Goal: Information Seeking & Learning: Find specific fact

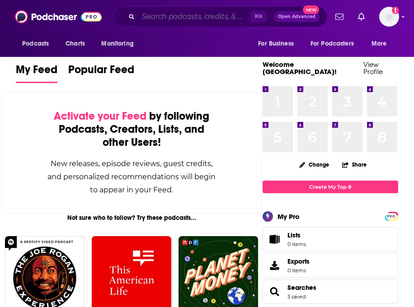
click at [174, 16] on input "Search podcasts, credits, & more..." at bounding box center [194, 16] width 112 height 14
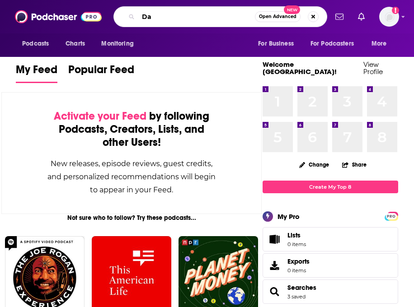
type input "D"
type input "[PERSON_NAME]"
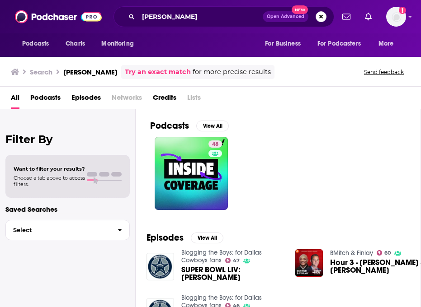
click at [81, 98] on span "Episodes" at bounding box center [85, 99] width 29 height 19
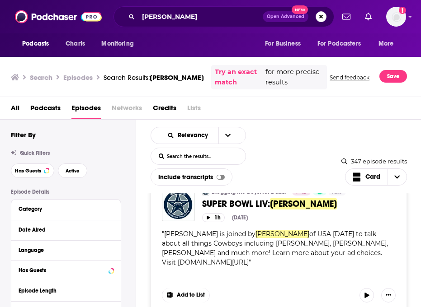
scroll to position [28, 0]
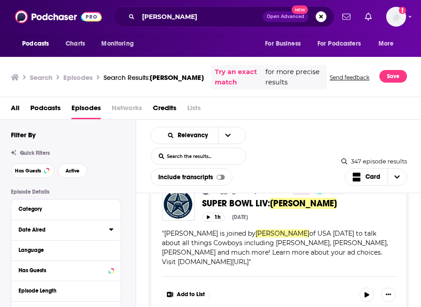
click at [101, 234] on button "Date Aired" at bounding box center [64, 229] width 90 height 11
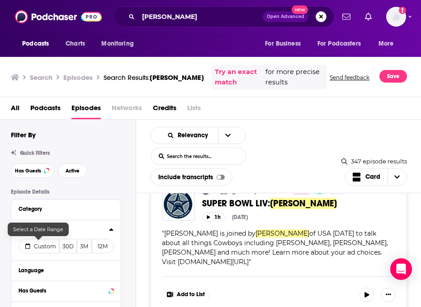
click at [47, 246] on span "Custom" at bounding box center [45, 246] width 22 height 7
select select "8"
select select "2025"
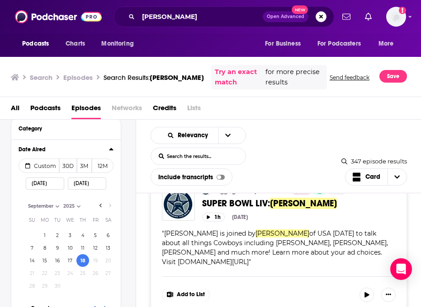
scroll to position [90, 0]
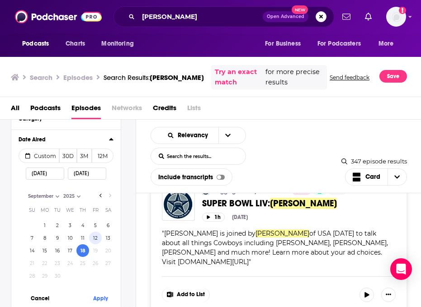
click at [96, 241] on button "12" at bounding box center [95, 238] width 13 height 13
type input "[DATE]"
click at [94, 297] on button "Apply" at bounding box center [100, 298] width 27 height 17
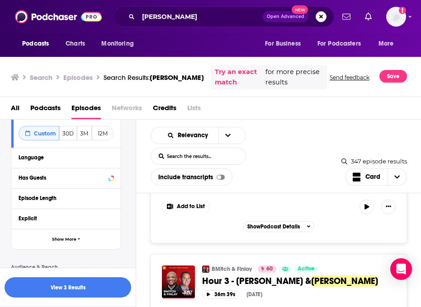
scroll to position [117, 0]
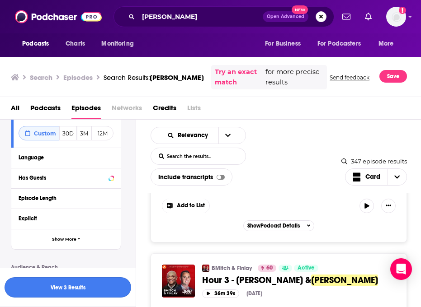
click at [55, 291] on button "View 3 Results" at bounding box center [68, 287] width 126 height 20
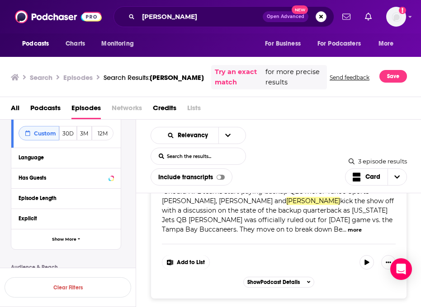
scroll to position [498, 0]
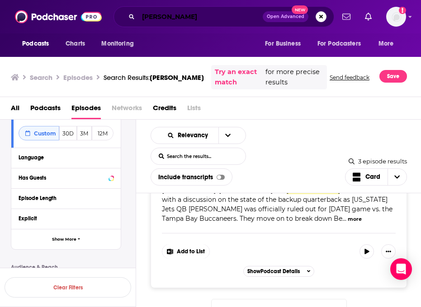
click at [181, 21] on input "[PERSON_NAME]" at bounding box center [200, 16] width 124 height 14
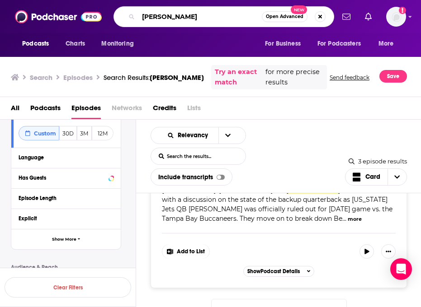
click at [181, 21] on input "[PERSON_NAME]" at bounding box center [199, 16] width 123 height 14
type input "[PERSON_NAME]"
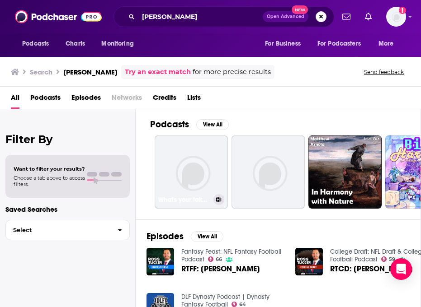
scroll to position [2, 0]
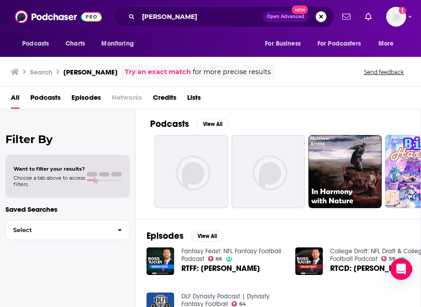
click at [90, 100] on span "Episodes" at bounding box center [85, 99] width 29 height 19
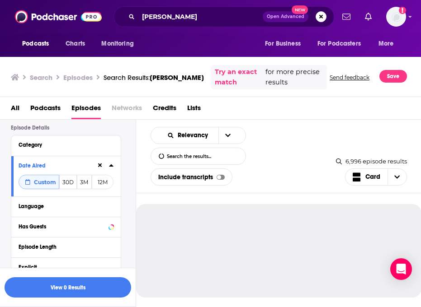
scroll to position [70, 0]
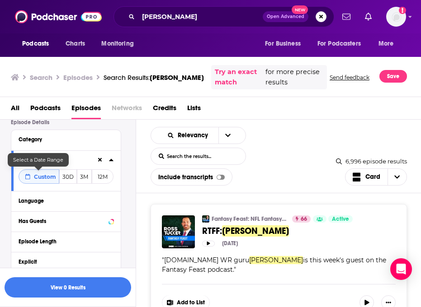
click at [41, 178] on span "Custom" at bounding box center [45, 176] width 22 height 7
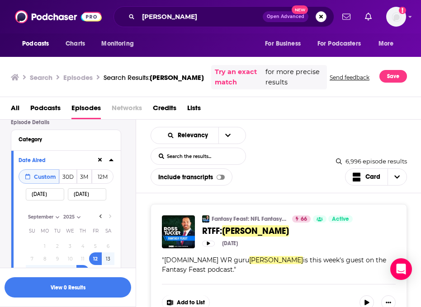
click at [75, 301] on div "View 0 Results" at bounding box center [68, 287] width 136 height 39
click at [76, 288] on button "View 0 Results" at bounding box center [68, 287] width 126 height 20
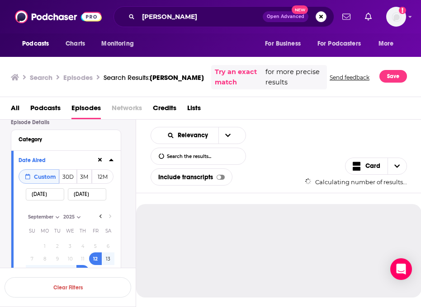
select select "8"
select select "2025"
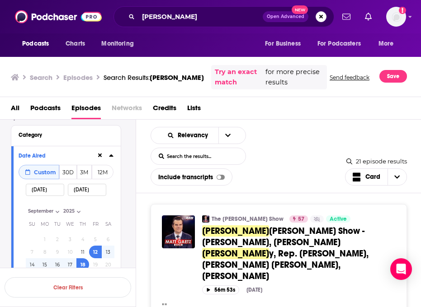
scroll to position [84, 0]
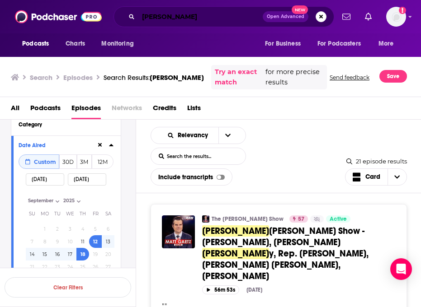
click at [209, 15] on input "[PERSON_NAME]" at bounding box center [200, 16] width 124 height 14
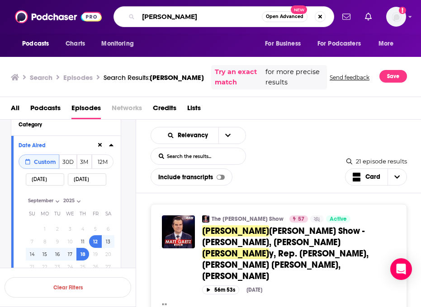
click at [209, 15] on input "[PERSON_NAME]" at bounding box center [199, 16] width 123 height 14
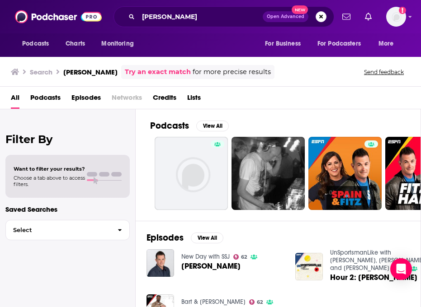
click at [90, 103] on span "Episodes" at bounding box center [85, 99] width 29 height 19
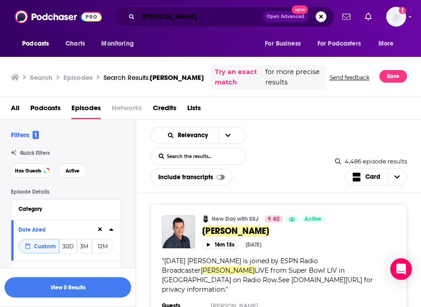
click at [154, 19] on input "[PERSON_NAME]" at bounding box center [200, 16] width 124 height 14
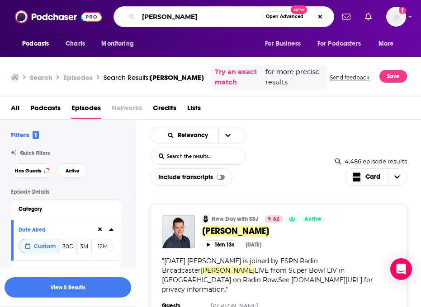
click at [154, 19] on input "[PERSON_NAME]" at bounding box center [199, 16] width 123 height 14
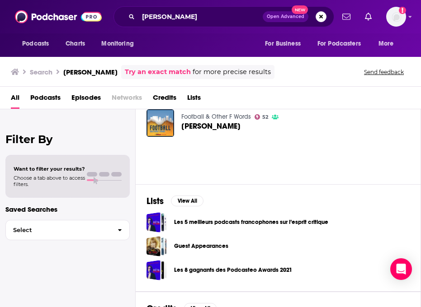
scroll to position [186, 0]
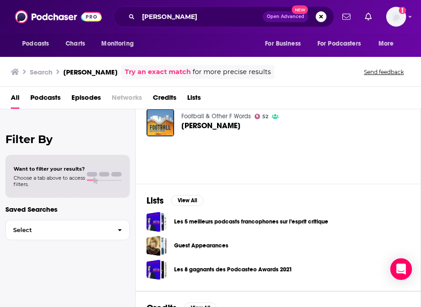
click at [79, 96] on span "Episodes" at bounding box center [85, 99] width 29 height 19
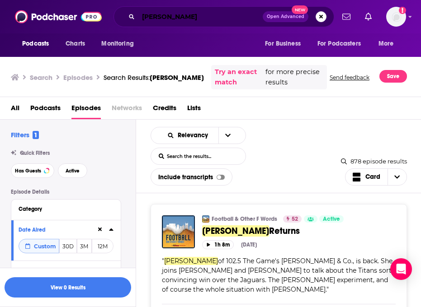
click at [178, 23] on input "[PERSON_NAME]" at bounding box center [200, 16] width 124 height 14
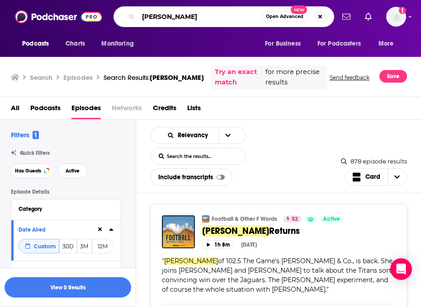
click at [178, 23] on input "[PERSON_NAME]" at bounding box center [199, 16] width 123 height 14
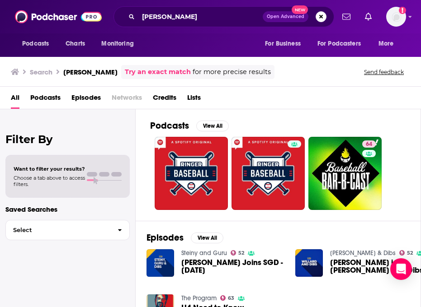
click at [96, 95] on span "Episodes" at bounding box center [85, 99] width 29 height 19
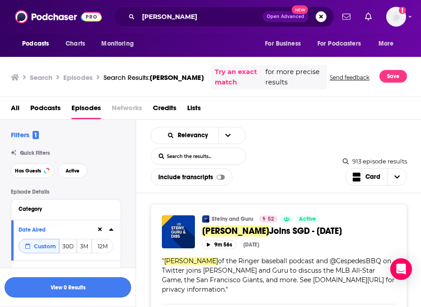
click at [68, 286] on button "View 0 Results" at bounding box center [68, 287] width 126 height 20
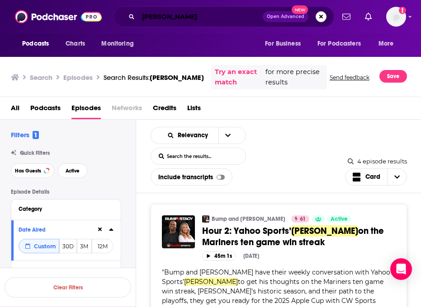
click at [177, 15] on input "[PERSON_NAME]" at bounding box center [200, 16] width 124 height 14
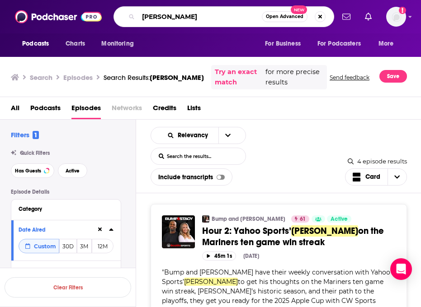
click at [177, 15] on input "[PERSON_NAME]" at bounding box center [199, 16] width 123 height 14
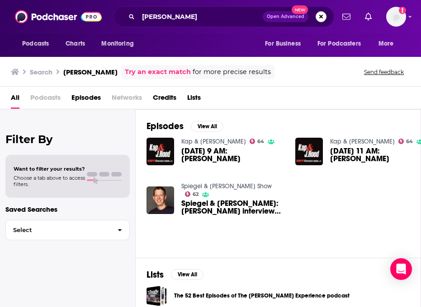
click at [82, 97] on span "Episodes" at bounding box center [85, 99] width 29 height 19
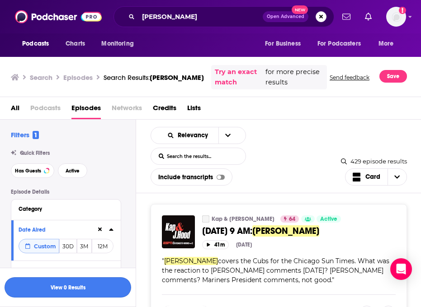
click at [78, 290] on button "View 0 Results" at bounding box center [68, 287] width 126 height 20
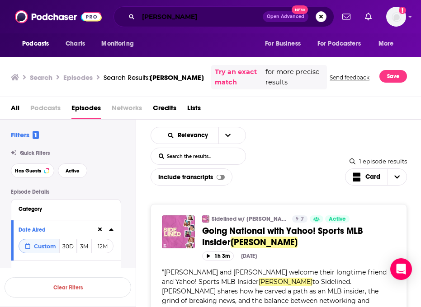
click at [199, 16] on input "[PERSON_NAME]" at bounding box center [200, 16] width 124 height 14
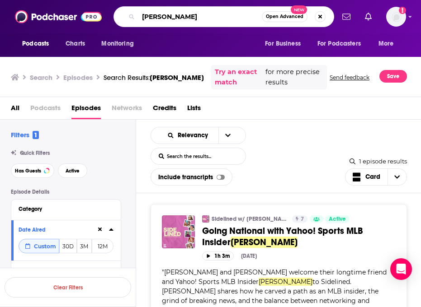
click at [199, 16] on input "[PERSON_NAME]" at bounding box center [199, 16] width 123 height 14
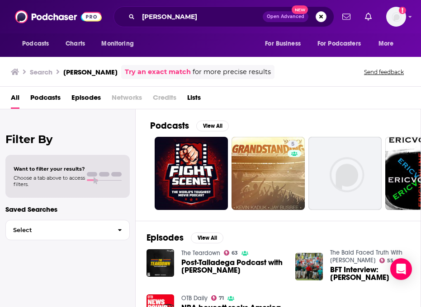
click at [80, 97] on span "Episodes" at bounding box center [85, 99] width 29 height 19
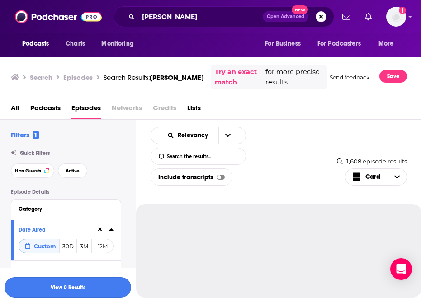
click at [74, 282] on button "View 0 Results" at bounding box center [68, 287] width 126 height 20
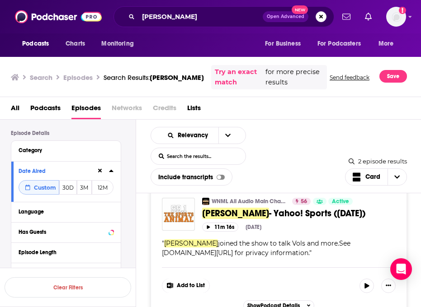
scroll to position [198, 0]
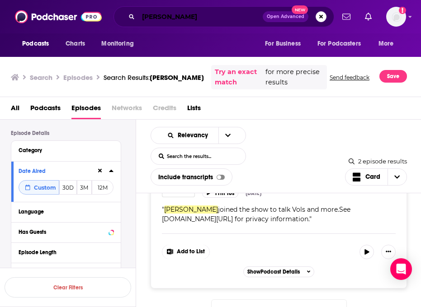
click at [180, 13] on input "[PERSON_NAME]" at bounding box center [200, 16] width 124 height 14
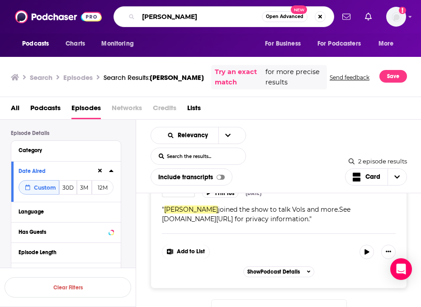
click at [180, 13] on input "[PERSON_NAME]" at bounding box center [199, 16] width 123 height 14
type input "[PERSON_NAME]"
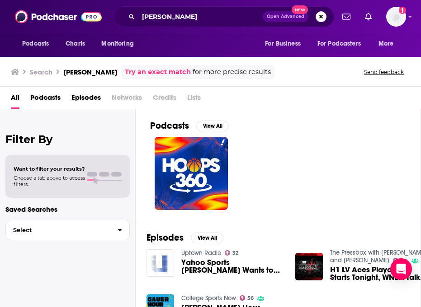
click at [81, 96] on span "Episodes" at bounding box center [85, 99] width 29 height 19
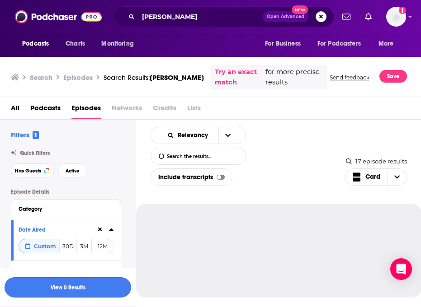
click at [76, 286] on button "View 0 Results" at bounding box center [68, 287] width 126 height 20
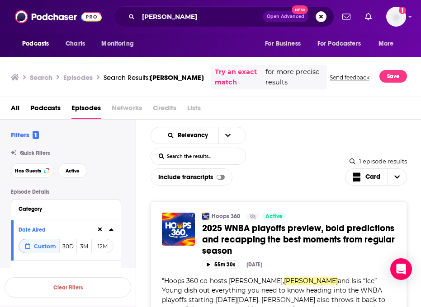
scroll to position [4, 0]
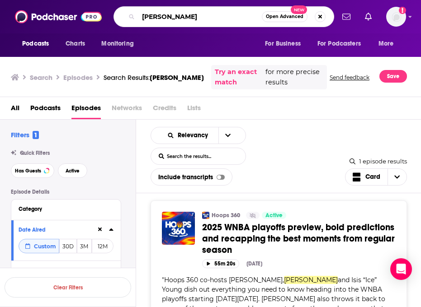
click at [193, 19] on input "[PERSON_NAME]" at bounding box center [199, 16] width 123 height 14
type input "[PERSON_NAME]"
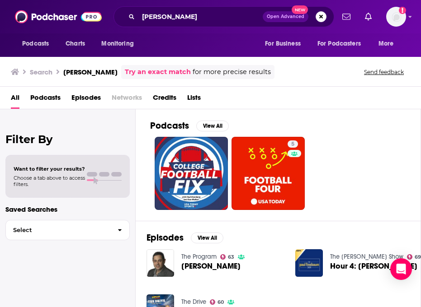
click at [93, 102] on span "Episodes" at bounding box center [85, 99] width 29 height 19
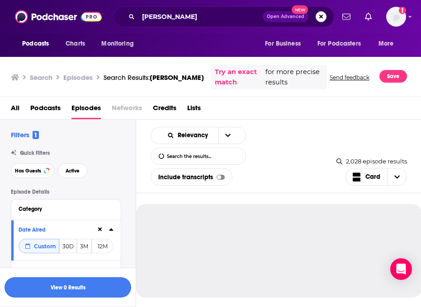
click at [73, 288] on button "View 0 Results" at bounding box center [68, 287] width 126 height 20
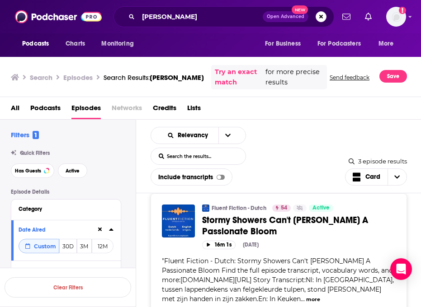
scroll to position [335, 0]
